Goal: Check status: Check status

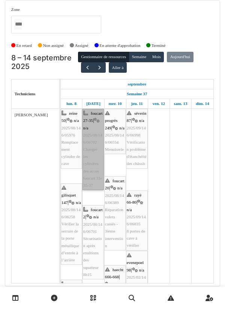
click at [89, 174] on link "foucart 27-35 | n/a 2025/08/146/06702 Changer les cylindres des acces foucart 3…" at bounding box center [92, 149] width 21 height 81
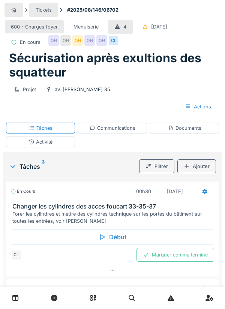
click at [110, 245] on div "Début" at bounding box center [112, 237] width 203 height 16
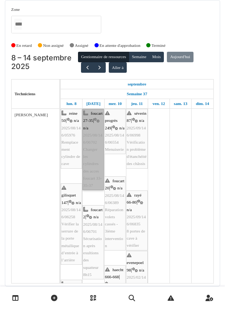
click at [92, 161] on link "foucart 27-35 | n/a 2025/08/146/06702 Changer les cylindres des acces foucart 3…" at bounding box center [92, 149] width 21 height 81
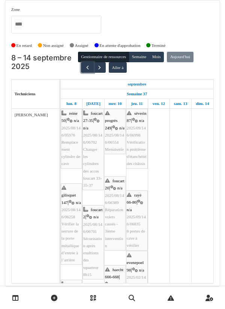
click at [86, 72] on button "button" at bounding box center [87, 67] width 12 height 11
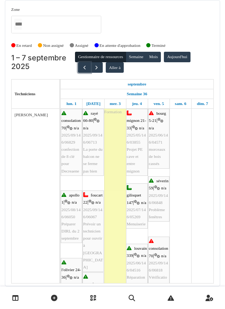
click at [83, 70] on button "button" at bounding box center [84, 67] width 12 height 11
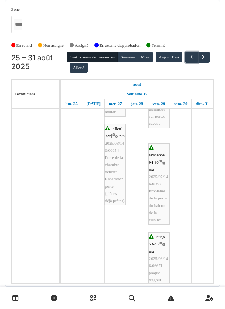
click at [188, 60] on span "button" at bounding box center [191, 57] width 6 height 6
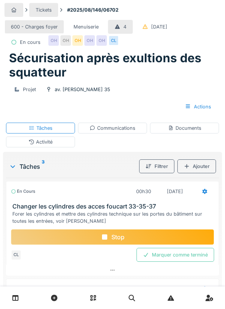
click at [202, 194] on icon at bounding box center [204, 191] width 6 height 5
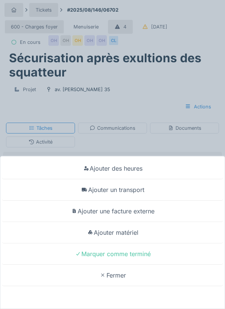
click at [135, 233] on div "Ajouter matériel" at bounding box center [112, 232] width 221 height 21
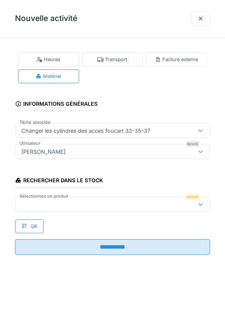
click at [63, 201] on div at bounding box center [99, 204] width 163 height 8
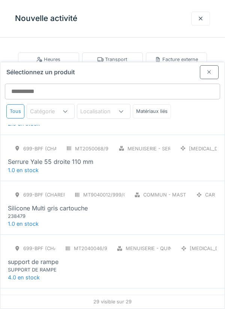
scroll to position [1347, 0]
